Goal: Task Accomplishment & Management: Use online tool/utility

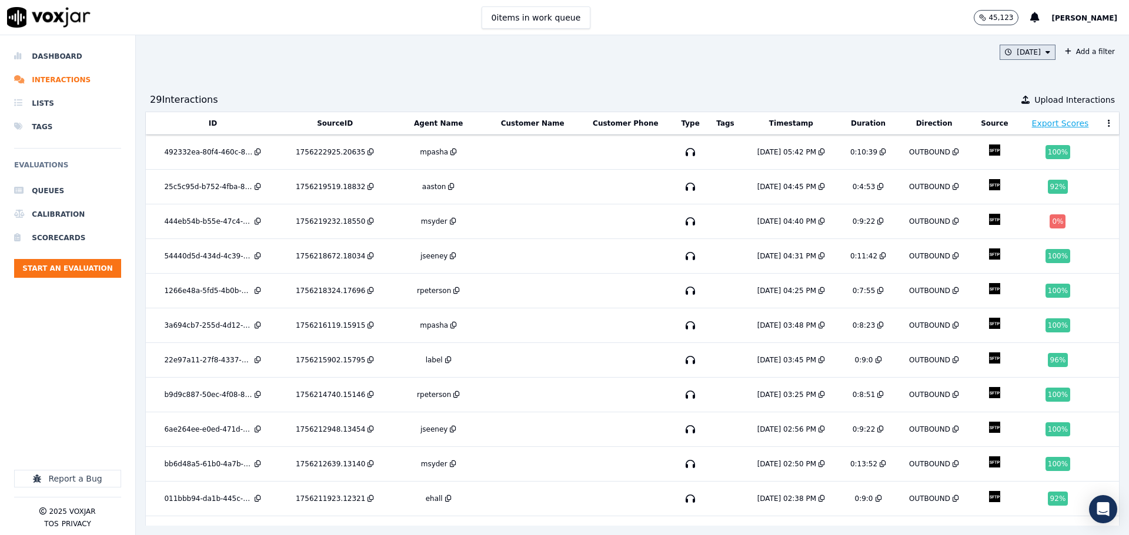
click at [1013, 51] on button "Today" at bounding box center [1027, 52] width 56 height 15
click at [1026, 197] on button "Add" at bounding box center [1037, 187] width 23 height 19
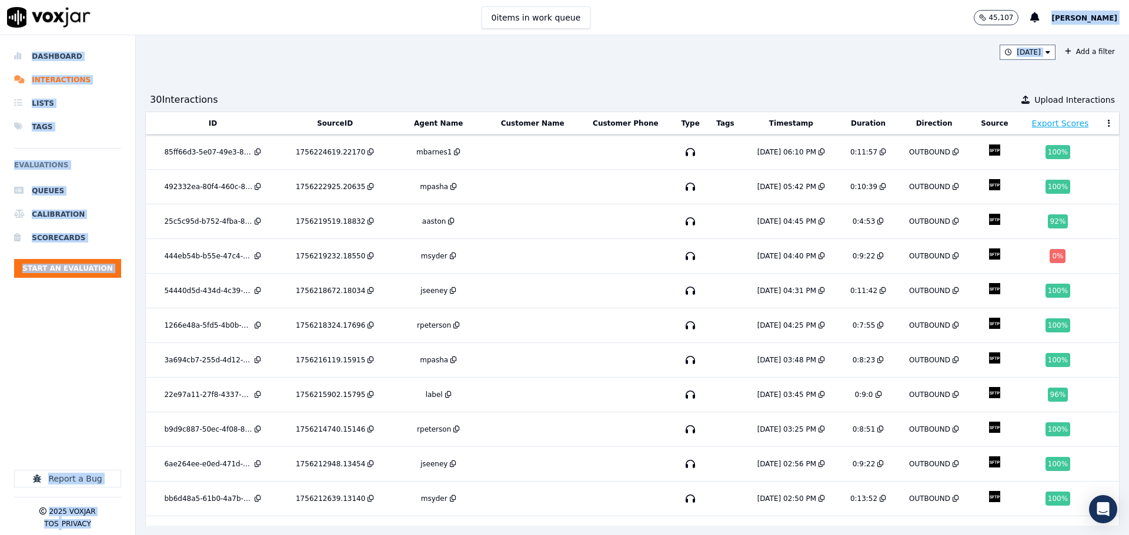
click at [1024, 31] on main "0 items in work queue 45,107 Barry Bradley Dashboard Interactions Lists Tags Ev…" at bounding box center [564, 267] width 1129 height 535
drag, startPoint x: 1004, startPoint y: 43, endPoint x: 1010, endPoint y: 47, distance: 6.4
click at [1005, 43] on div "Today Add a filter 30 Interaction s Upload Interactions ID SourceID Agent Name …" at bounding box center [632, 285] width 993 height 500
click at [1010, 47] on button "Today" at bounding box center [1027, 52] width 56 height 15
click at [1026, 195] on button "Add" at bounding box center [1037, 187] width 23 height 19
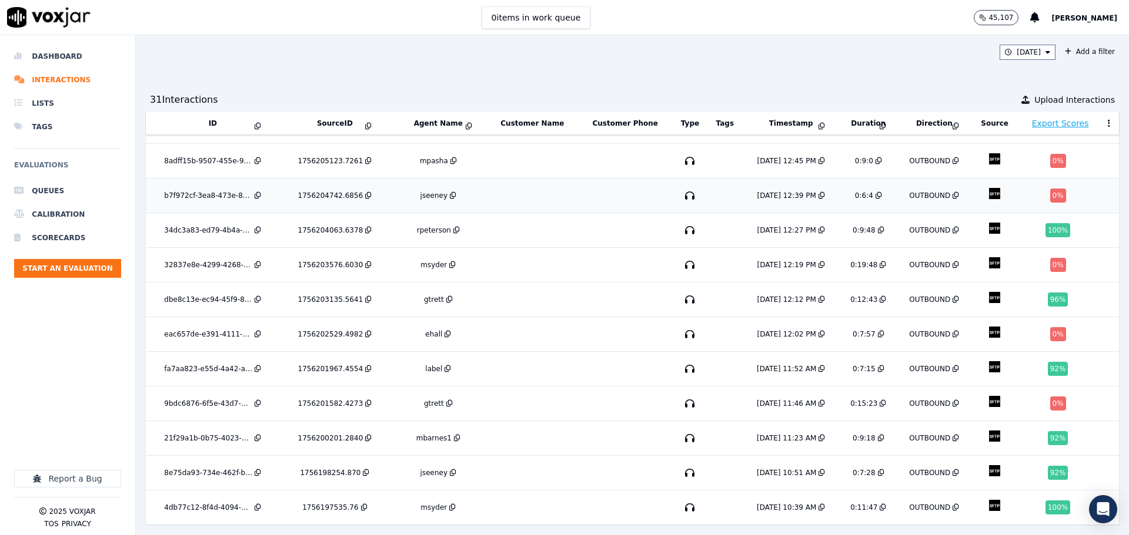
scroll to position [693, 0]
click at [578, 387] on td at bounding box center [625, 404] width 94 height 35
click at [513, 183] on td at bounding box center [532, 196] width 92 height 35
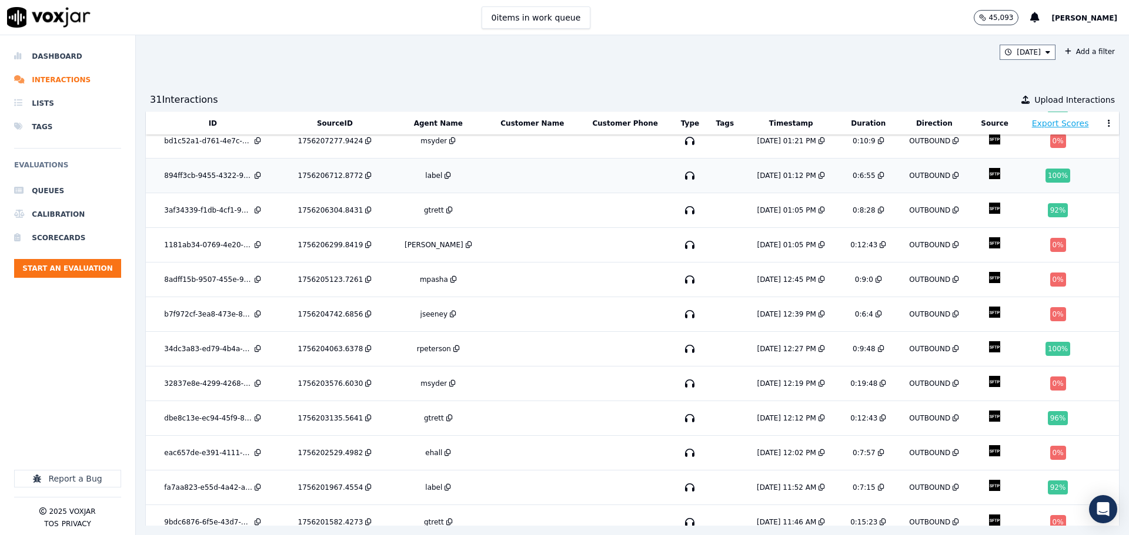
scroll to position [517, 0]
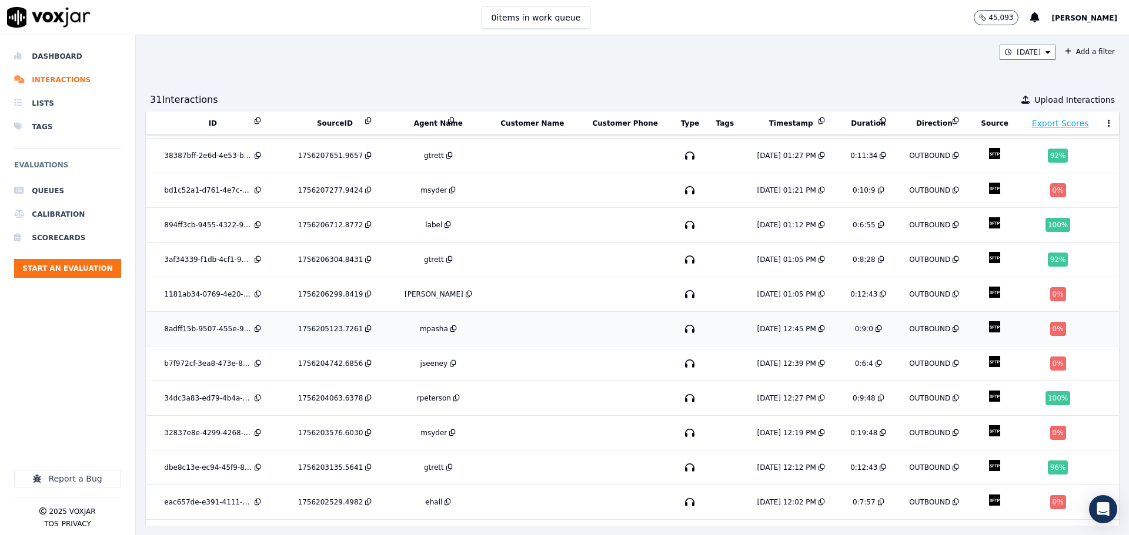
click at [521, 316] on td at bounding box center [532, 329] width 92 height 35
click at [486, 290] on td at bounding box center [532, 294] width 92 height 35
click at [547, 173] on td at bounding box center [532, 190] width 92 height 35
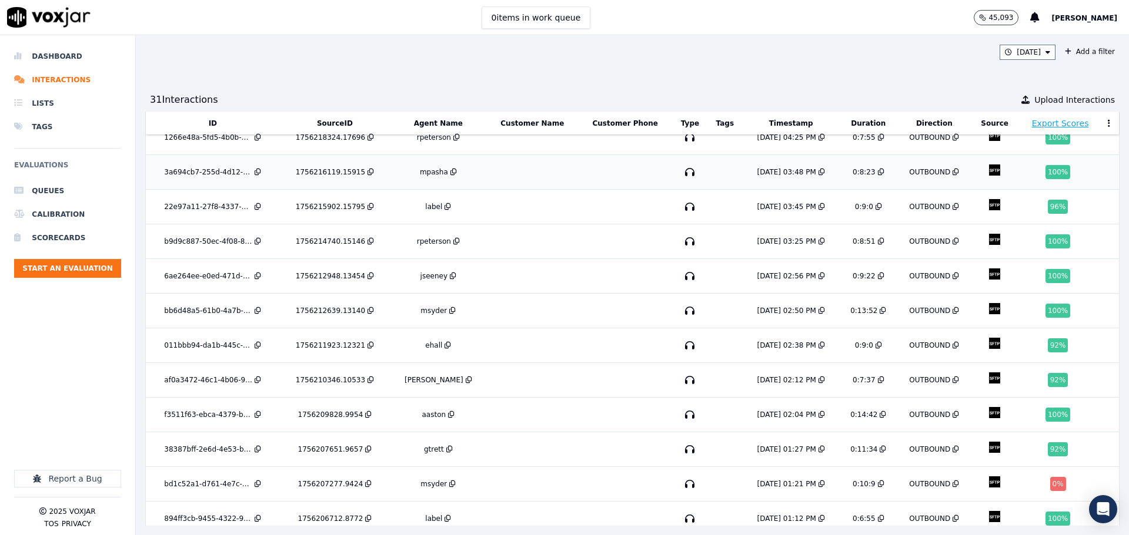
scroll to position [0, 0]
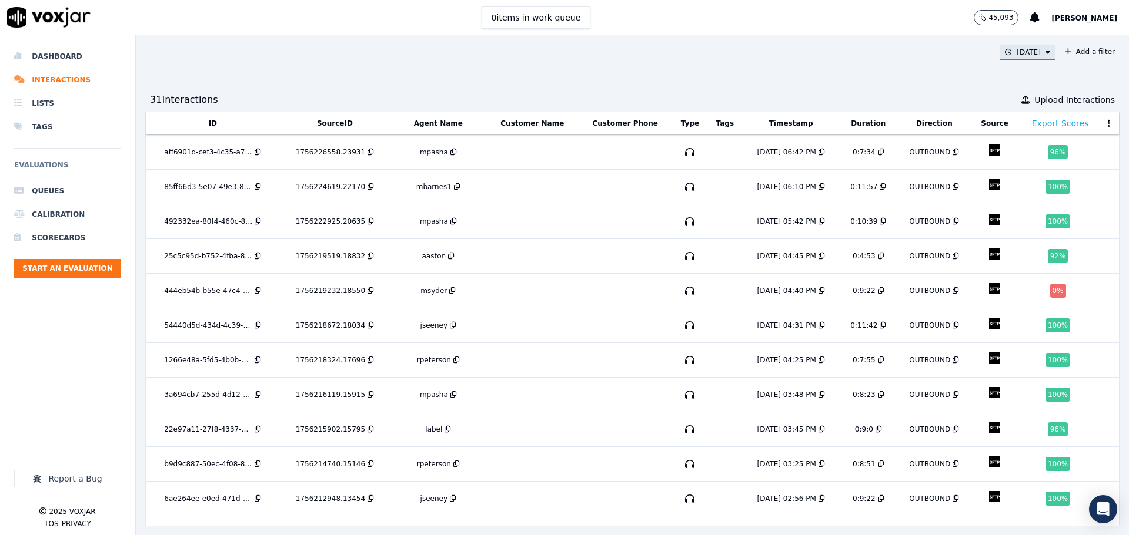
click at [1021, 51] on button "Today" at bounding box center [1027, 52] width 56 height 15
click at [1026, 195] on button "Add" at bounding box center [1037, 187] width 23 height 19
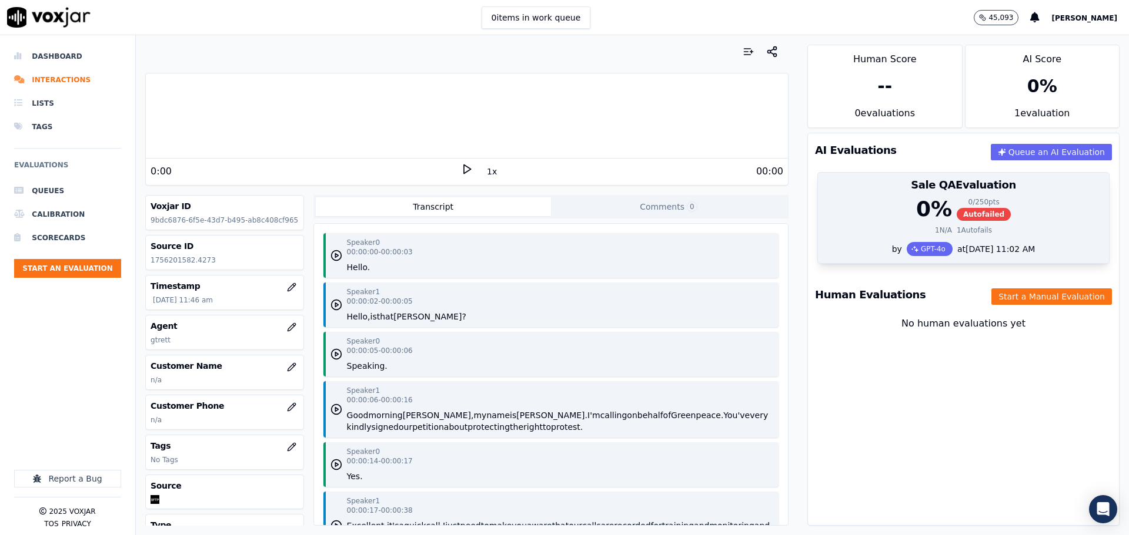
click at [922, 225] on div "0 % 0 / 250 pts Autofailed 1 N/A 1 Autofails" at bounding box center [963, 219] width 291 height 45
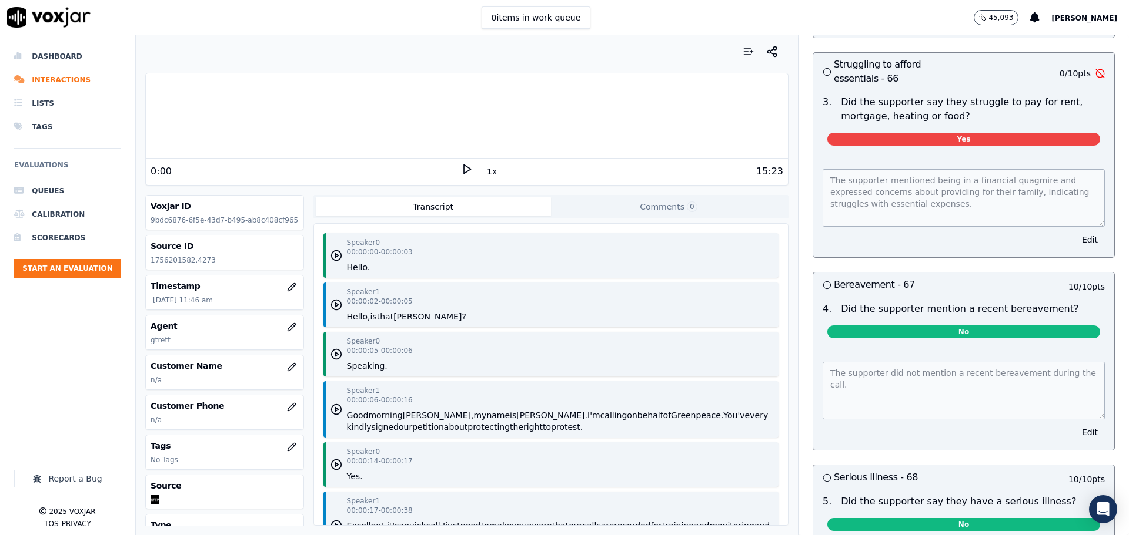
scroll to position [3466, 0]
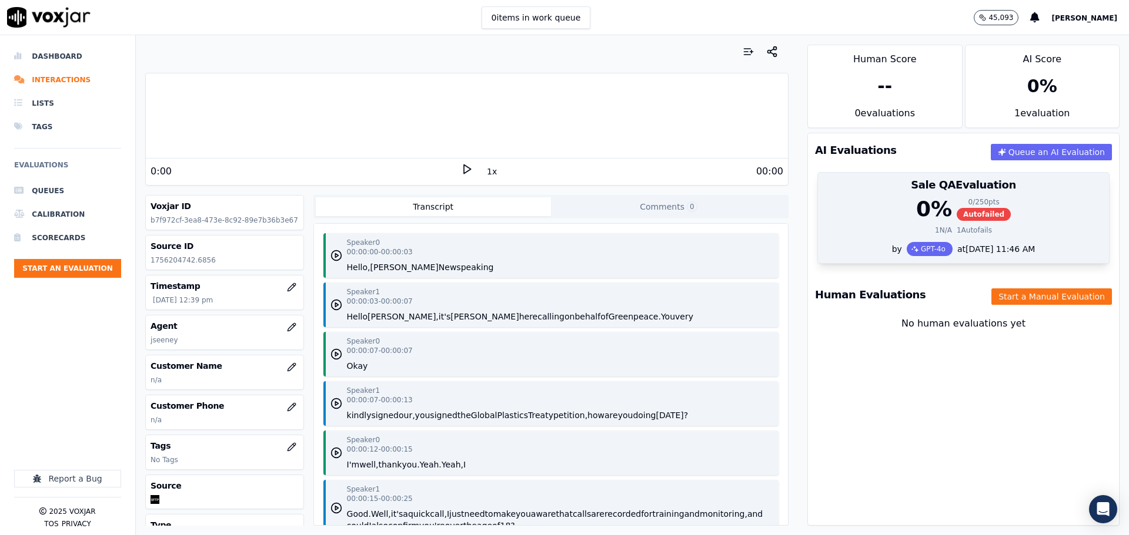
click at [925, 237] on div "0 % 0 / 250 pts Autofailed 1 N/A 1 Autofails" at bounding box center [963, 219] width 291 height 45
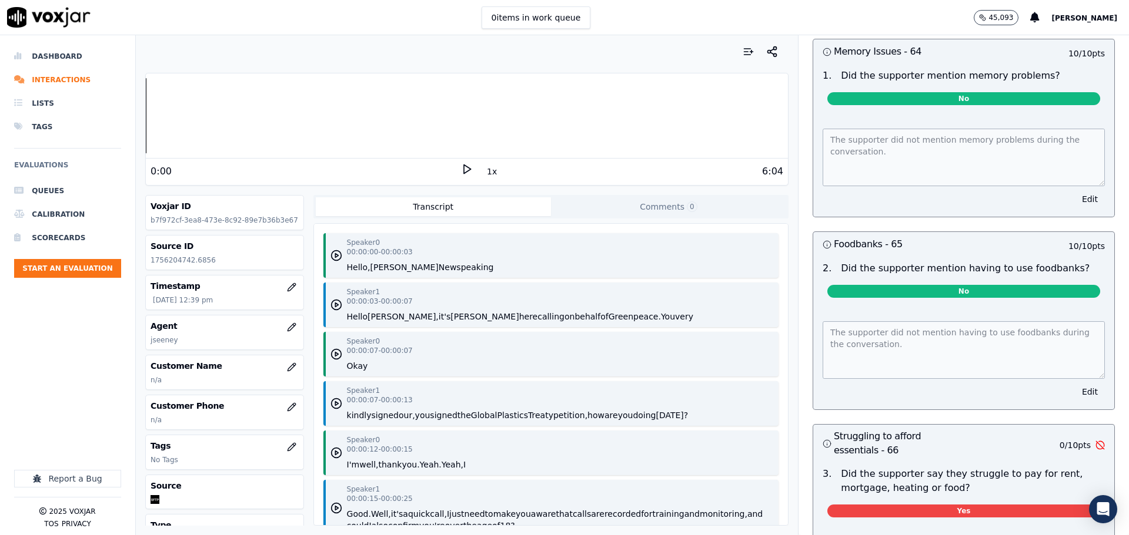
scroll to position [3345, 0]
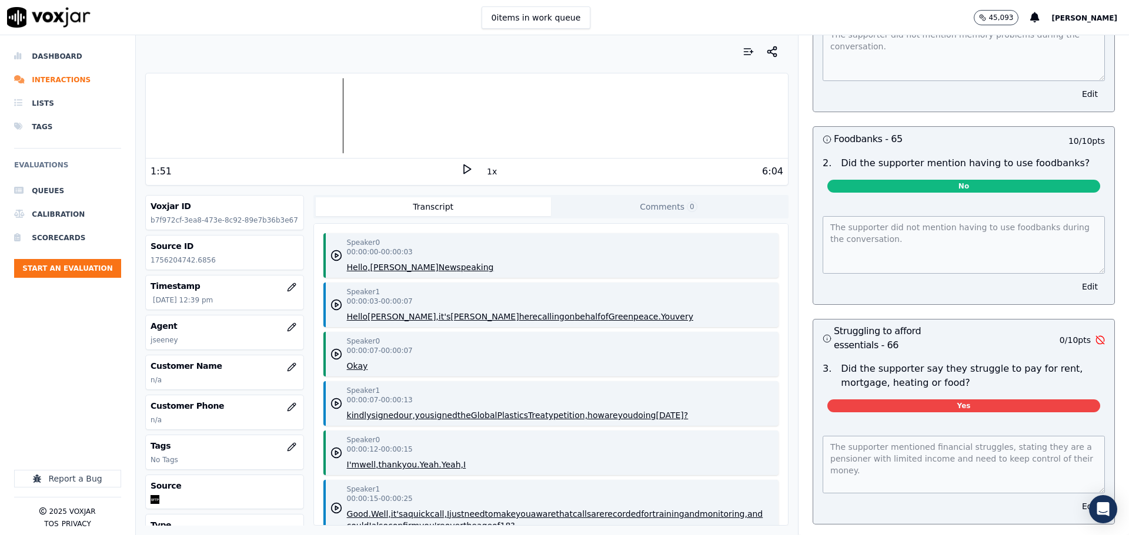
click at [461, 172] on icon at bounding box center [467, 169] width 12 height 12
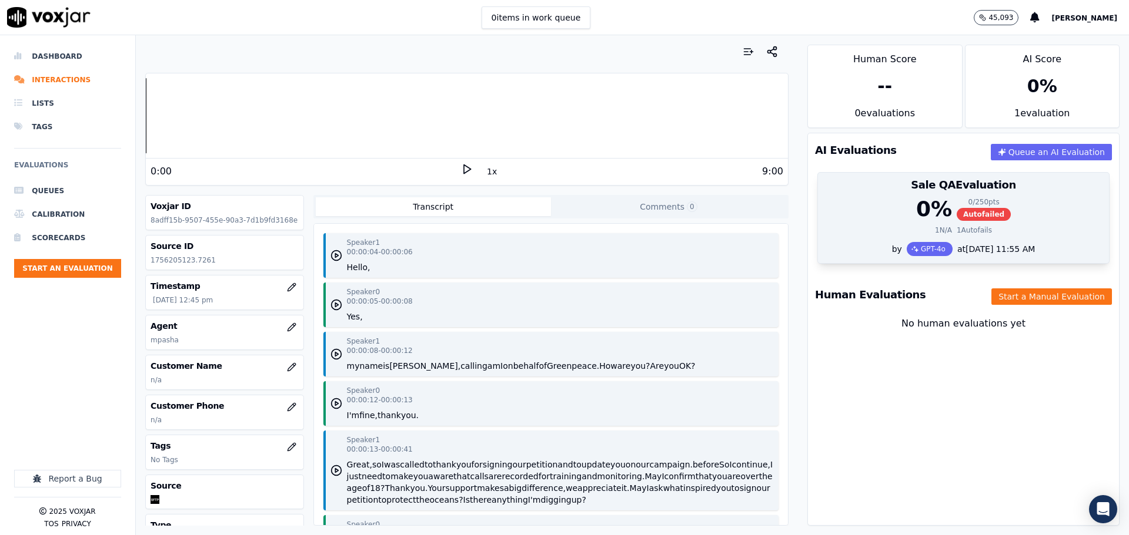
click at [857, 197] on div "Sale QA Evaluation" at bounding box center [963, 185] width 291 height 25
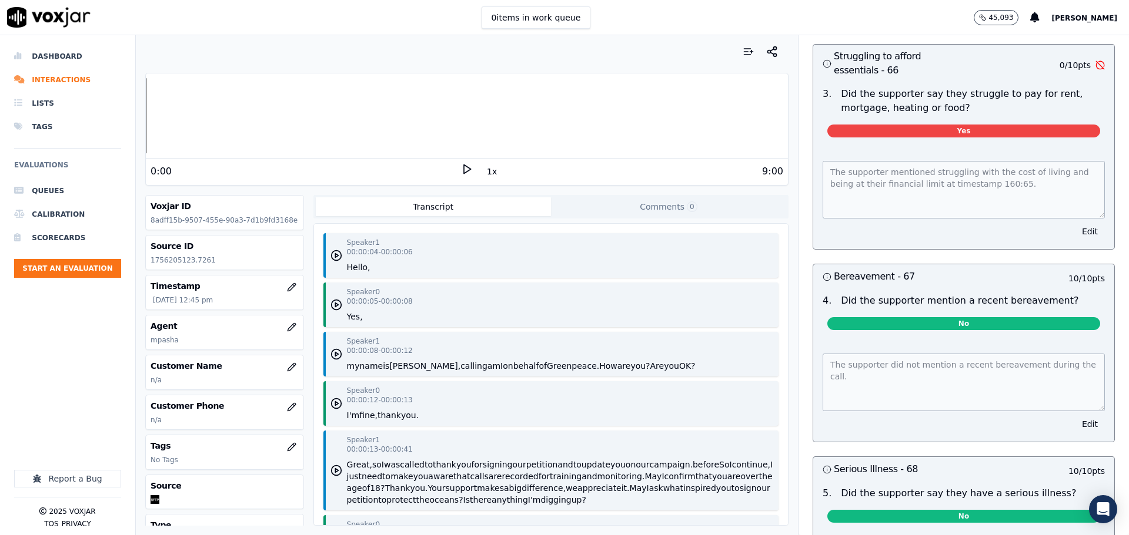
scroll to position [3579, 0]
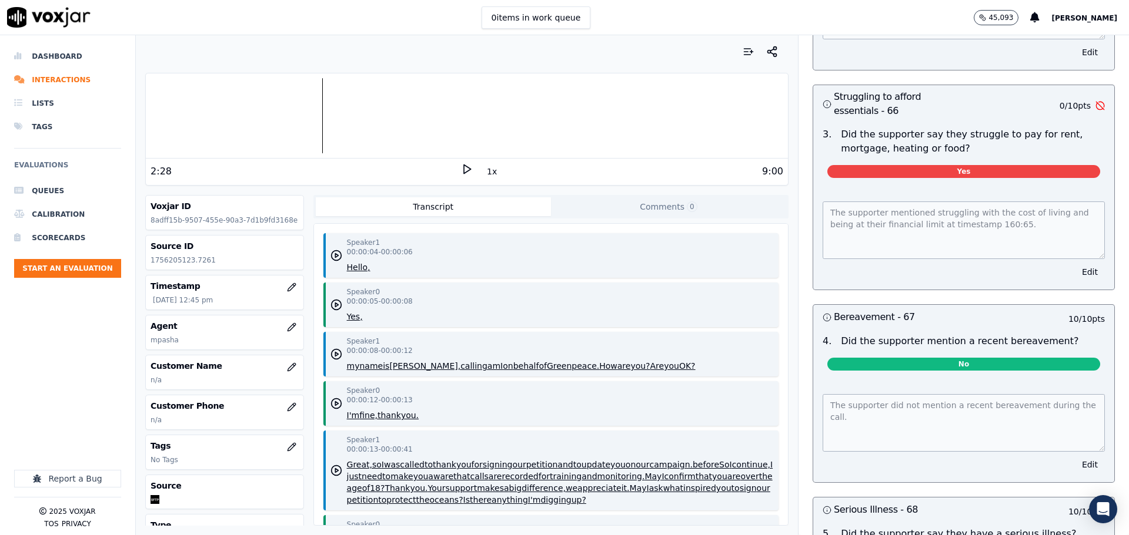
click at [461, 176] on div "1x" at bounding box center [467, 171] width 12 height 16
click at [464, 166] on icon at bounding box center [467, 169] width 12 height 12
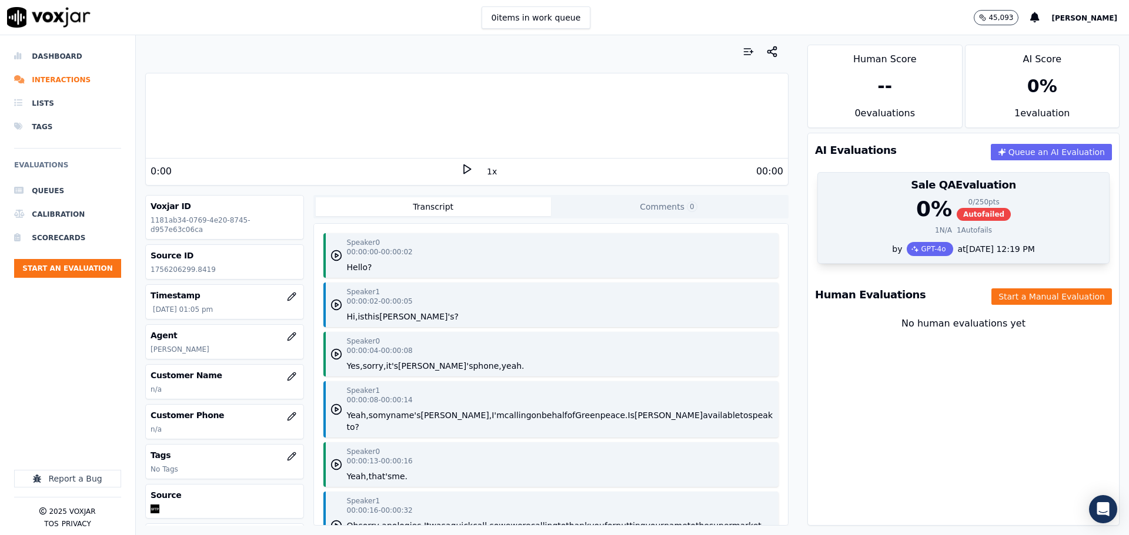
click at [867, 218] on div "0 % 0 / 250 pts Autofailed" at bounding box center [963, 209] width 277 height 24
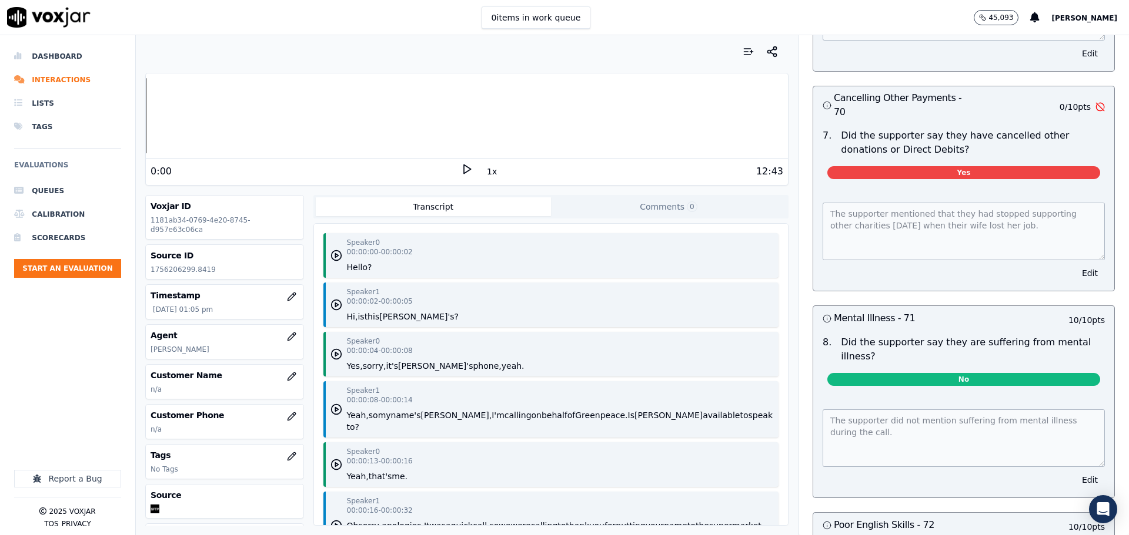
scroll to position [4291, 0]
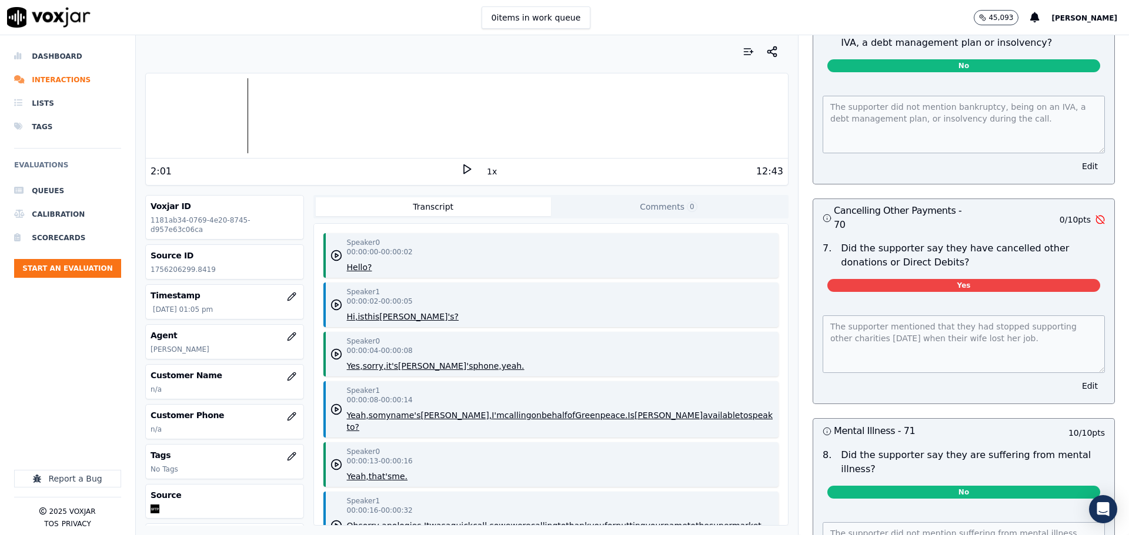
click at [463, 166] on icon at bounding box center [467, 169] width 12 height 12
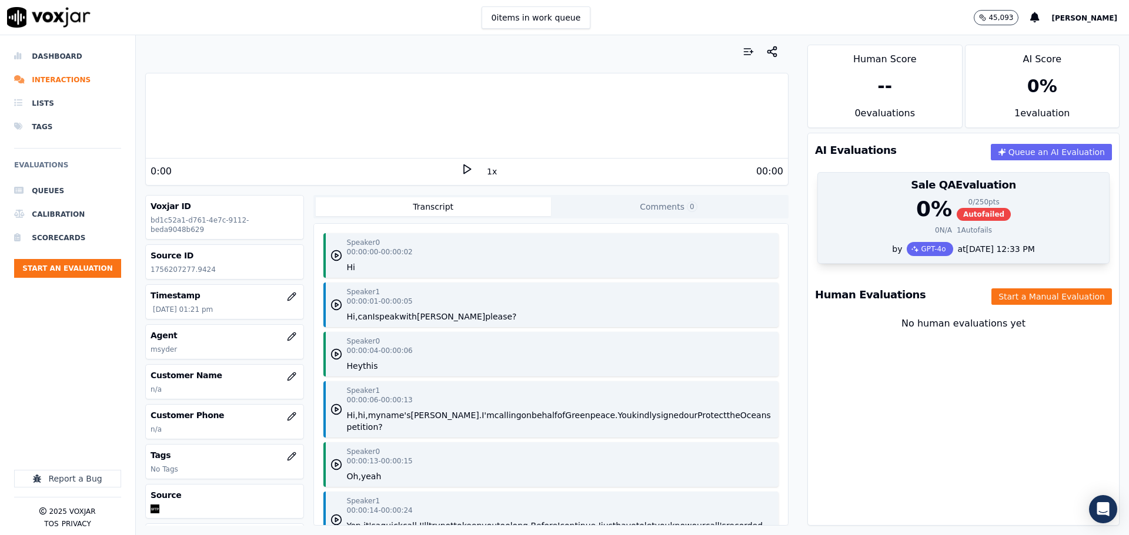
click at [935, 227] on div "0 N/A" at bounding box center [943, 230] width 17 height 9
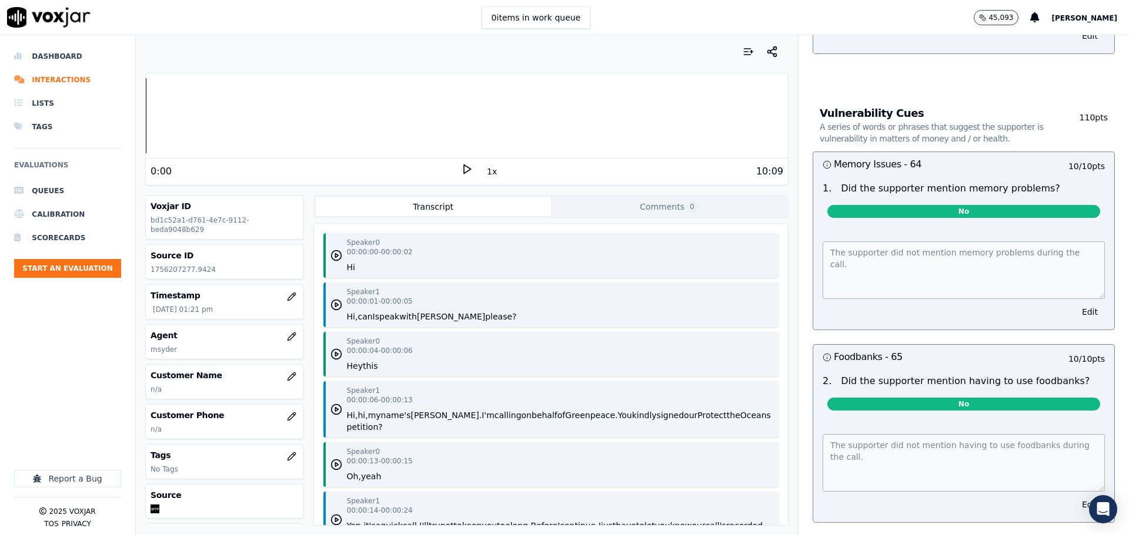
scroll to position [3507, 0]
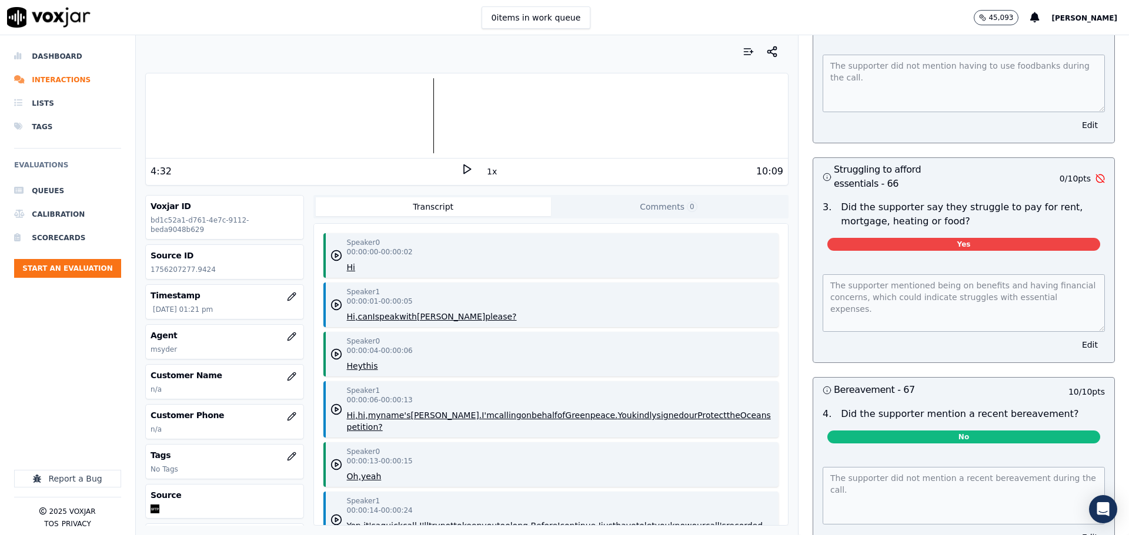
click at [461, 168] on icon at bounding box center [467, 169] width 12 height 12
click at [426, 114] on div at bounding box center [467, 115] width 642 height 75
click at [421, 113] on div at bounding box center [467, 115] width 642 height 75
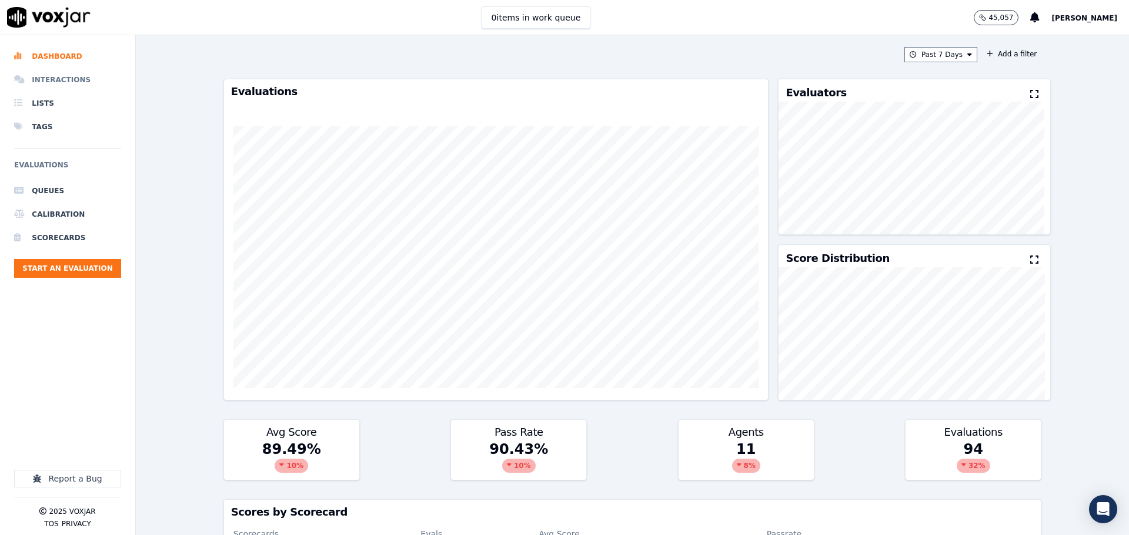
click at [60, 82] on li "Interactions" at bounding box center [67, 80] width 107 height 24
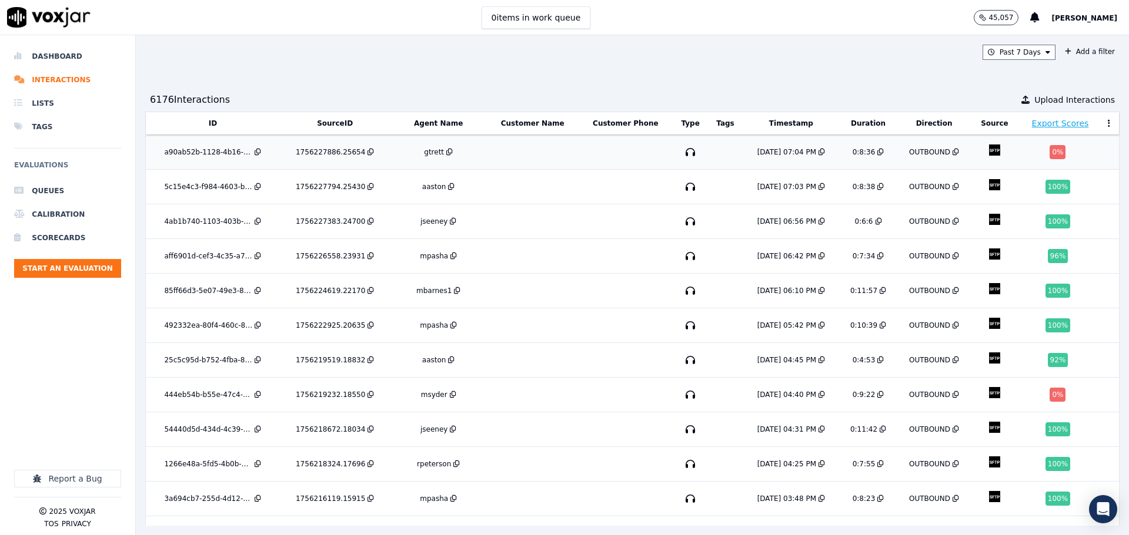
click at [505, 163] on td at bounding box center [533, 152] width 92 height 35
click at [991, 53] on button "Past 7 Days" at bounding box center [1018, 52] width 73 height 15
click at [1001, 89] on div "[DATE]" at bounding box center [1013, 87] width 24 height 9
click at [1026, 196] on button "Add" at bounding box center [1037, 187] width 23 height 19
click at [487, 186] on td at bounding box center [533, 187] width 92 height 35
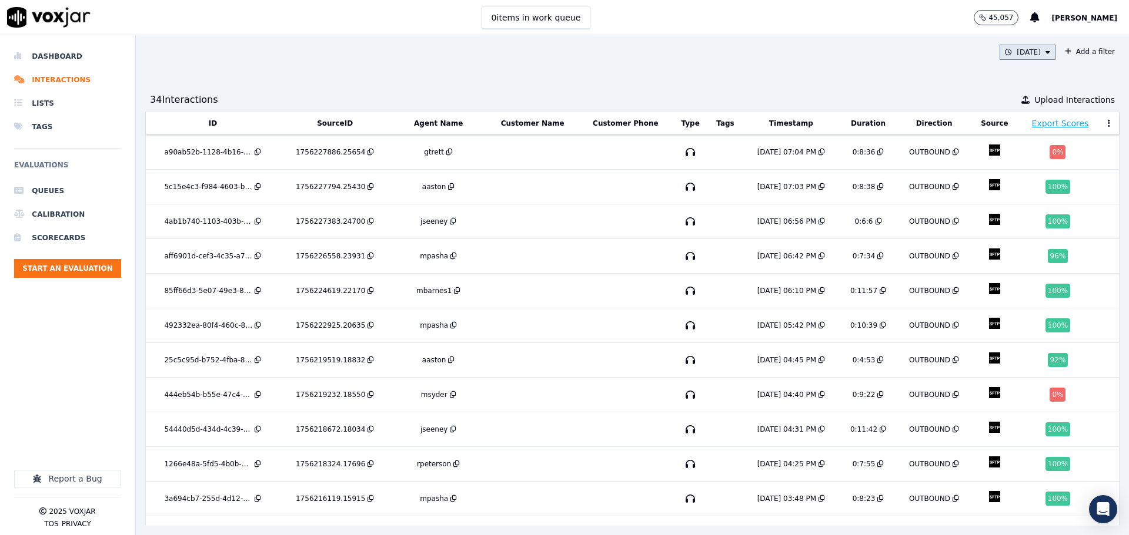
click at [1018, 53] on button "Today" at bounding box center [1027, 52] width 56 height 15
click at [1026, 191] on button "Add" at bounding box center [1037, 187] width 23 height 19
click at [1004, 56] on button "Today" at bounding box center [1027, 52] width 56 height 15
click at [1026, 197] on button "Add" at bounding box center [1037, 187] width 23 height 19
click at [728, 82] on div "Today Add a filter 34 Interaction s Upload Interactions ID SourceID Agent Name …" at bounding box center [632, 285] width 993 height 500
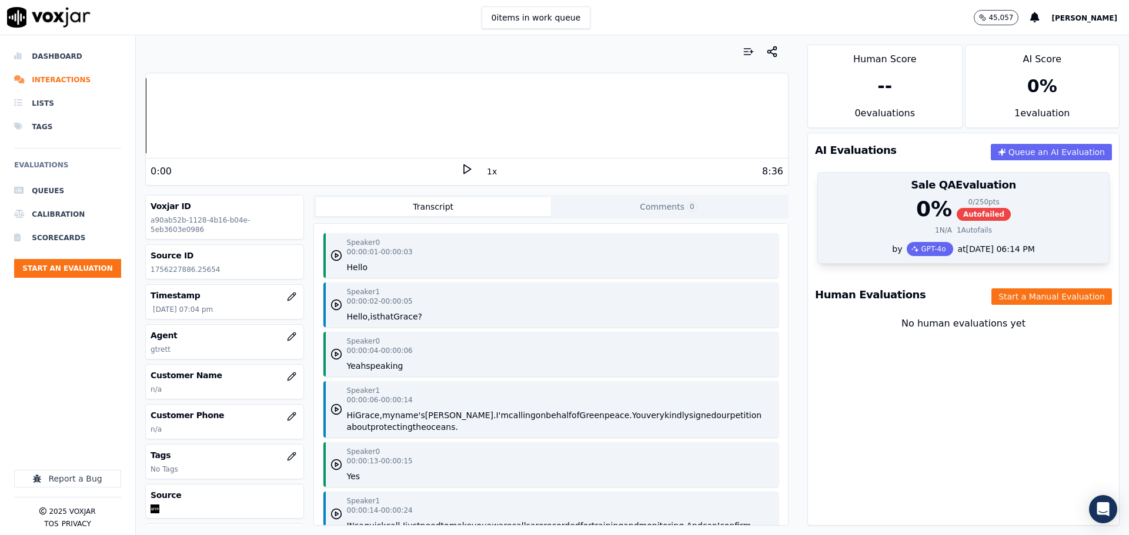
click at [935, 225] on div "0 % 0 / 250 pts Autofailed 1 N/A 1 Autofails" at bounding box center [963, 219] width 291 height 45
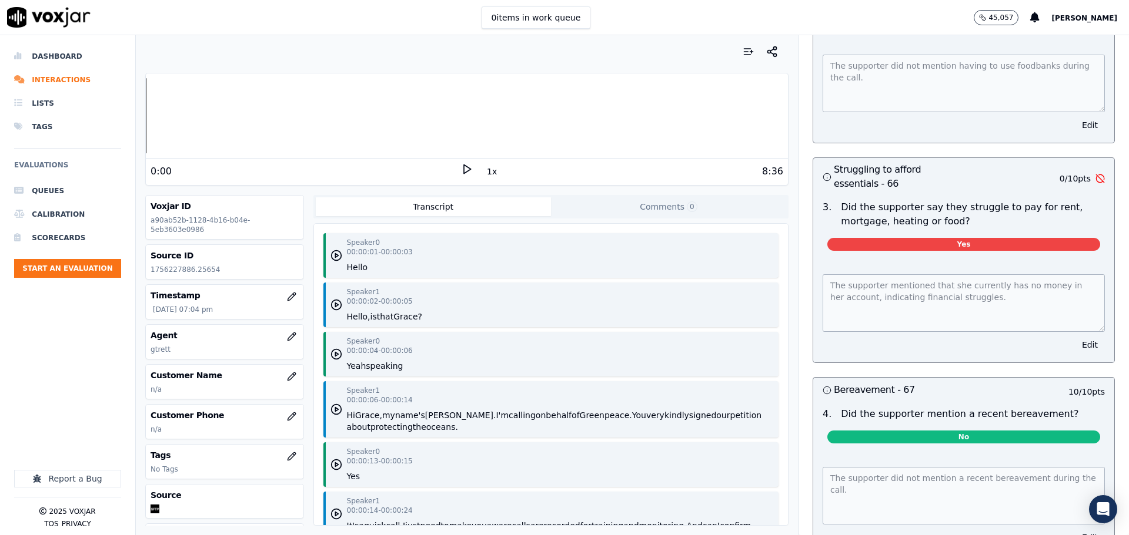
scroll to position [3483, 0]
